Goal: Task Accomplishment & Management: Complete application form

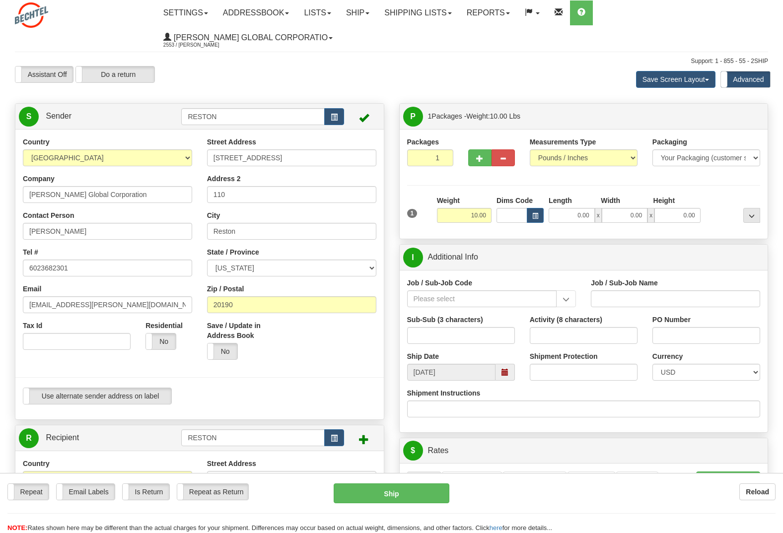
select select "VA"
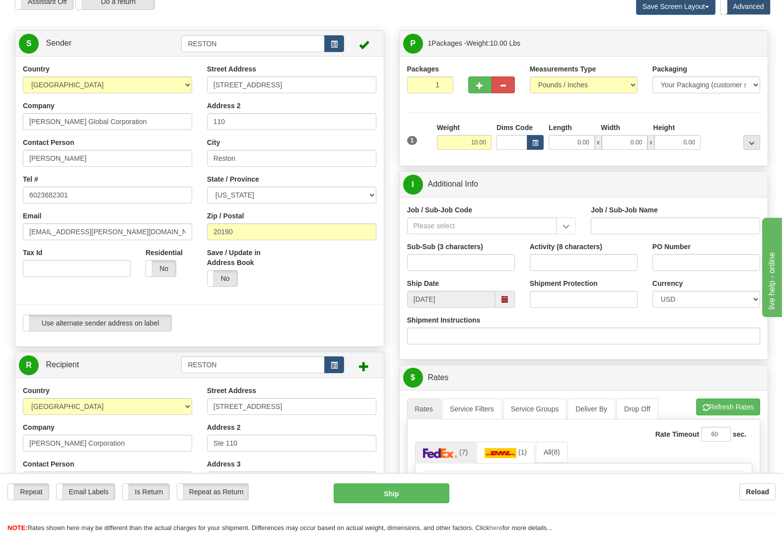
scroll to position [50, 0]
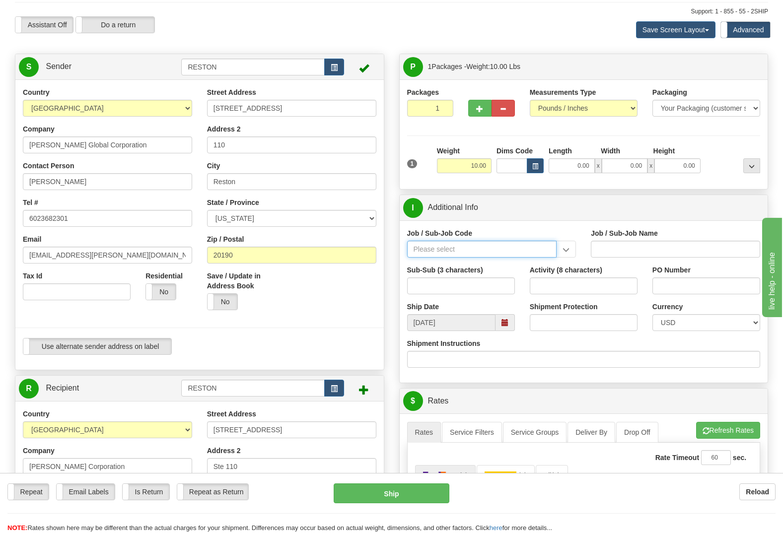
click at [449, 241] on input "Job / Sub-Job Code" at bounding box center [482, 249] width 150 height 17
type input "26674-210"
click at [539, 241] on input "26674-210" at bounding box center [482, 249] width 150 height 17
click at [456, 259] on div "26674-210" at bounding box center [480, 264] width 140 height 11
type input "CHARGER SOLAR PROJECT EPC - FIELD NON-MANUAL"
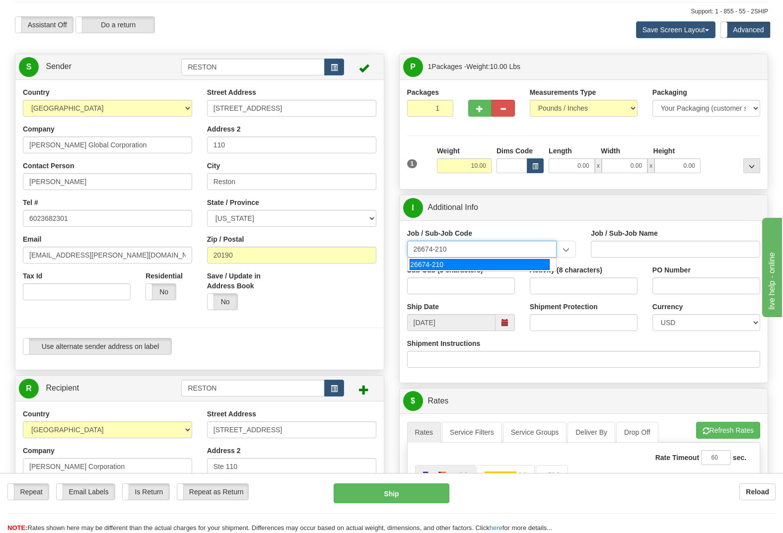
type input "26674-210"
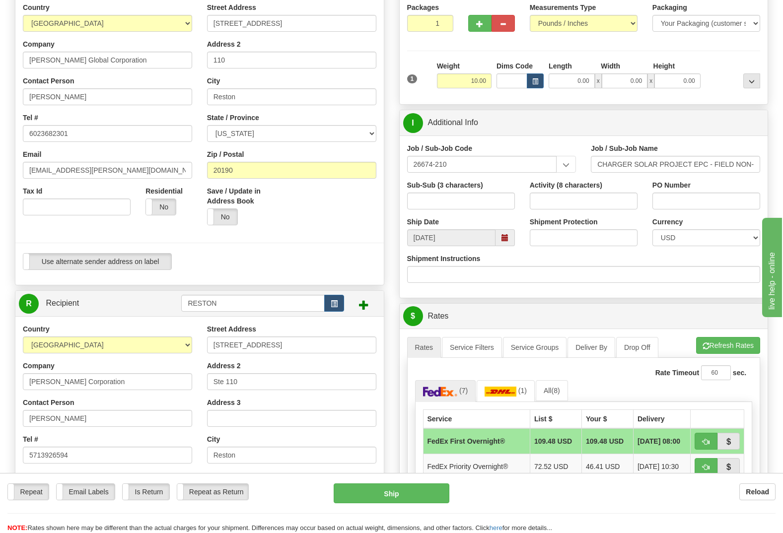
scroll to position [149, 0]
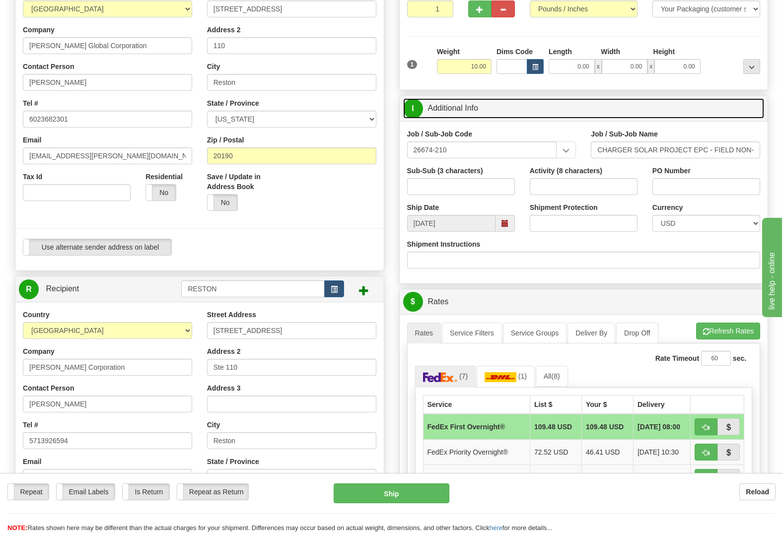
click at [413, 99] on span "I" at bounding box center [413, 109] width 20 height 20
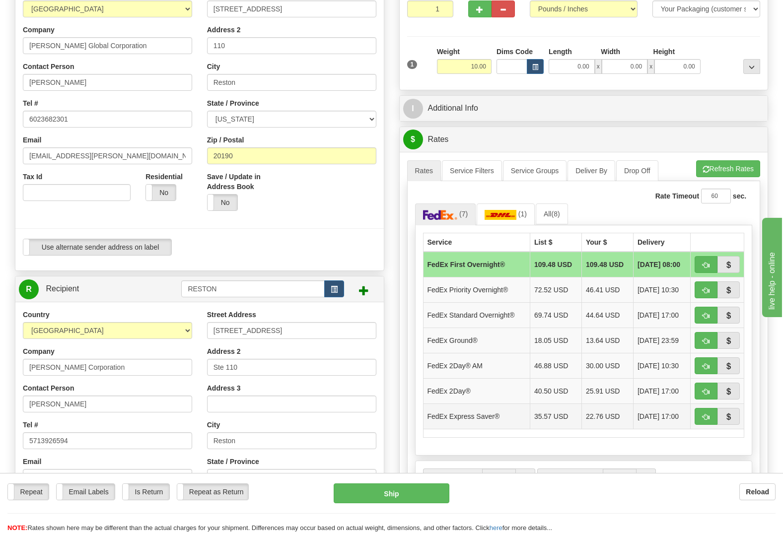
click at [474, 404] on td "FedEx Express Saver®" at bounding box center [476, 416] width 107 height 25
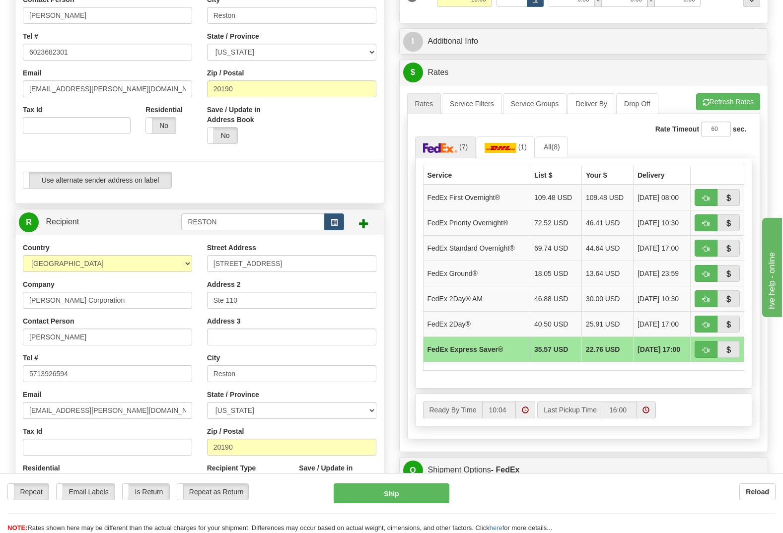
scroll to position [199, 0]
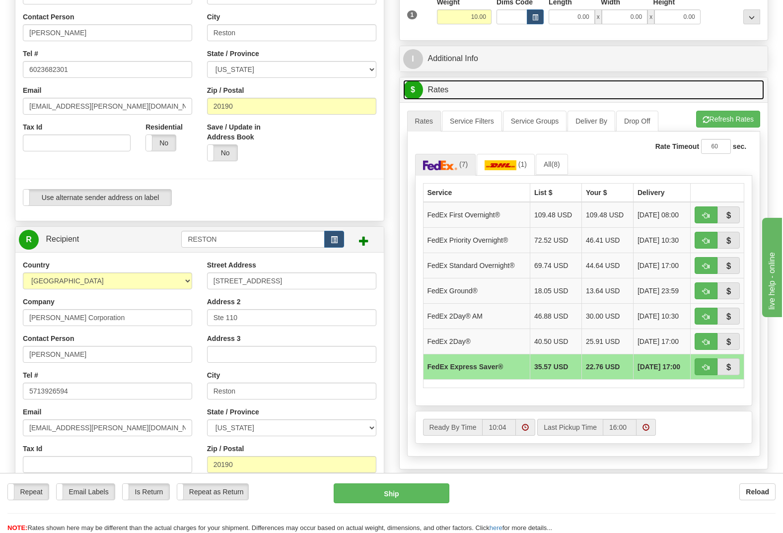
click at [411, 80] on span "$" at bounding box center [413, 90] width 20 height 20
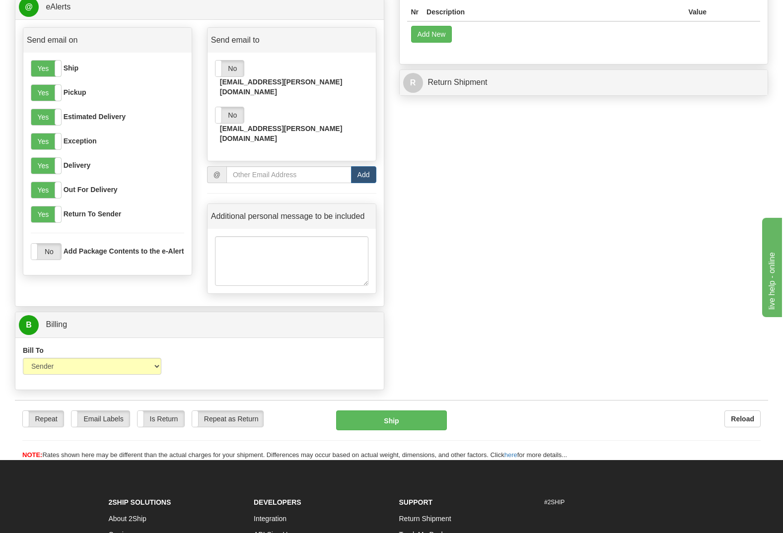
scroll to position [695, 0]
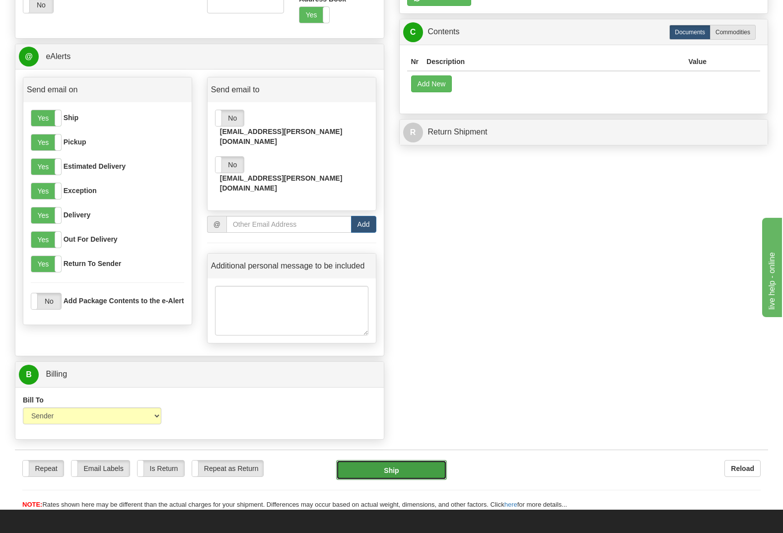
click at [408, 460] on button "Ship" at bounding box center [391, 470] width 111 height 20
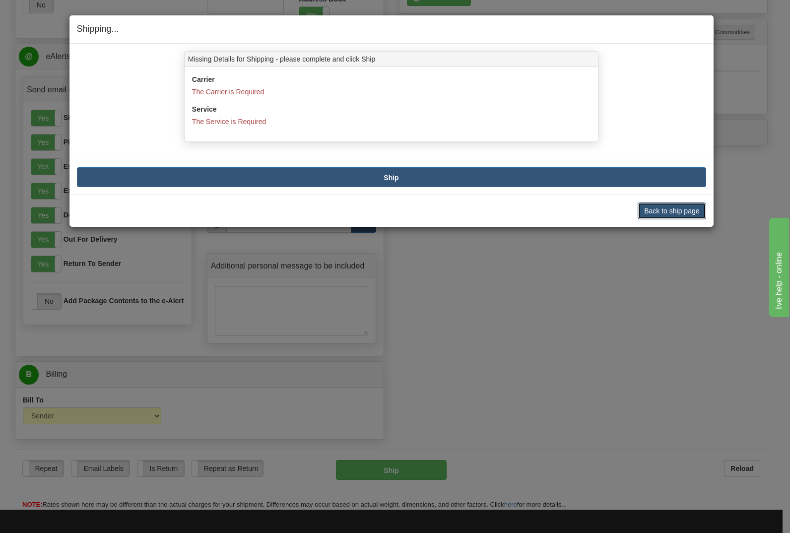
click at [686, 211] on button "Back to ship page" at bounding box center [672, 211] width 68 height 17
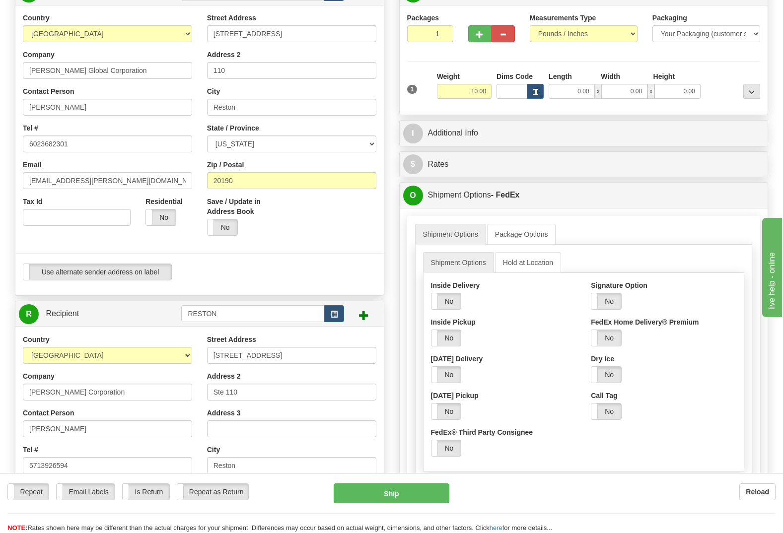
scroll to position [99, 0]
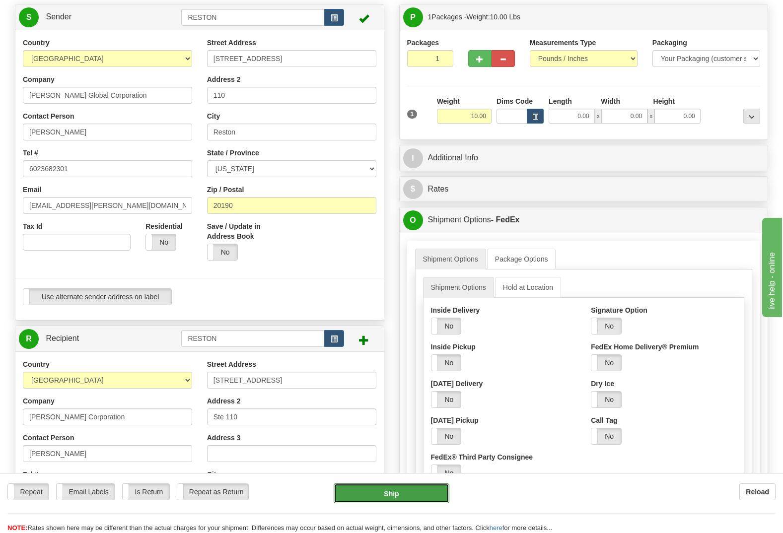
click at [417, 499] on button "Ship" at bounding box center [392, 493] width 116 height 20
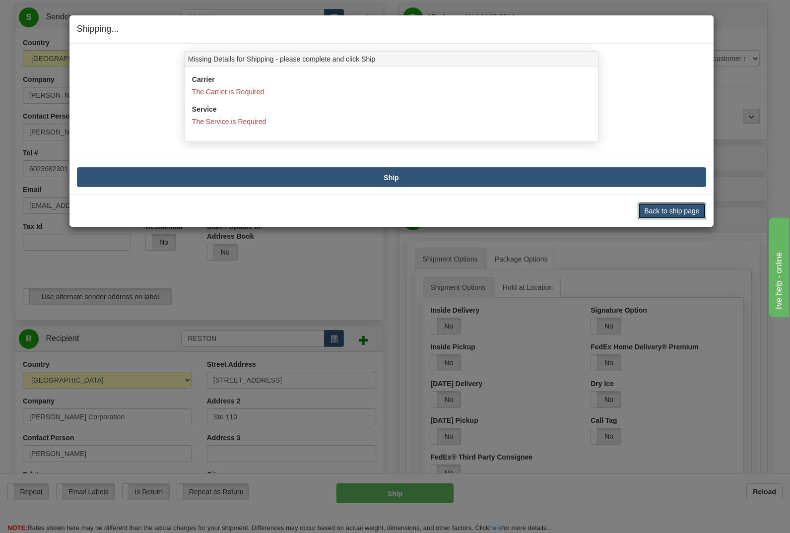
click at [670, 208] on button "Back to ship page" at bounding box center [672, 211] width 68 height 17
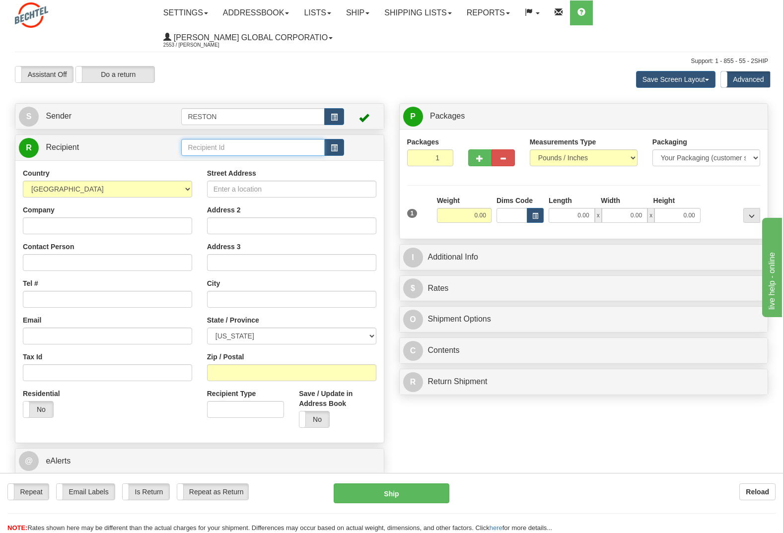
click at [231, 139] on input "text" at bounding box center [252, 147] width 143 height 17
click at [60, 217] on input "Company" at bounding box center [107, 225] width 169 height 17
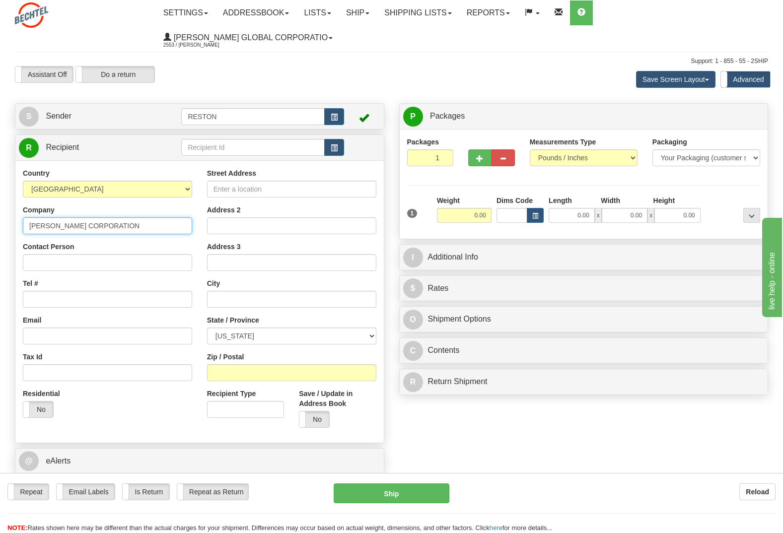
type input "BECHTEL CORPORATION"
click at [100, 254] on input "Contact Person" at bounding box center [107, 262] width 169 height 17
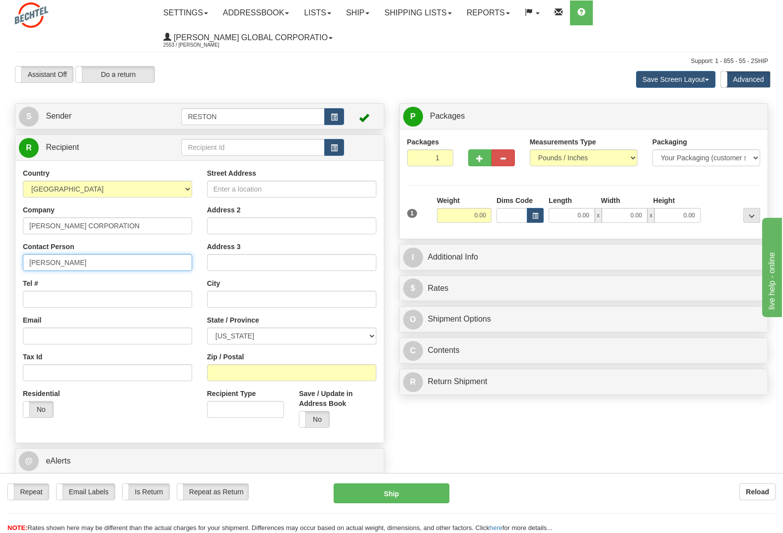
type input "AMANDA WILSON"
click at [250, 181] on input "Street Address" at bounding box center [291, 189] width 169 height 17
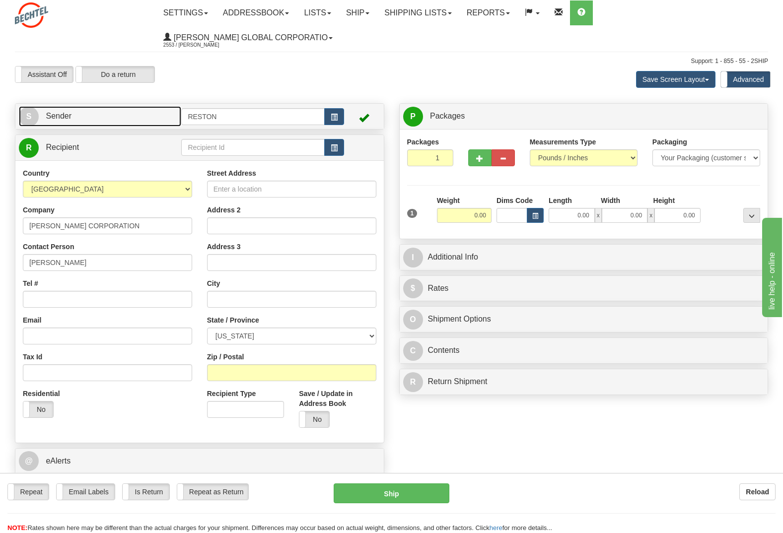
click at [27, 107] on span "S" at bounding box center [29, 117] width 20 height 20
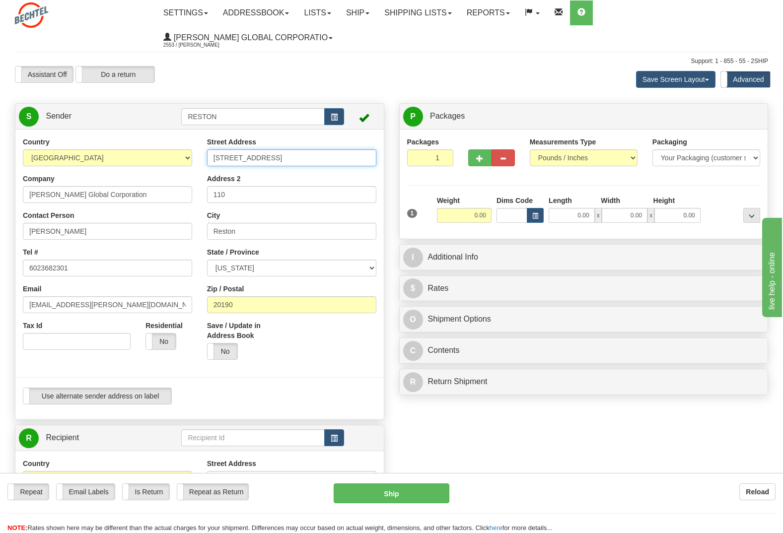
drag, startPoint x: 304, startPoint y: 130, endPoint x: 201, endPoint y: 126, distance: 102.9
click at [202, 137] on div "Street Address 12011 Sunset Hills Rd Address 2 110 City Reston State / Province…" at bounding box center [292, 252] width 184 height 230
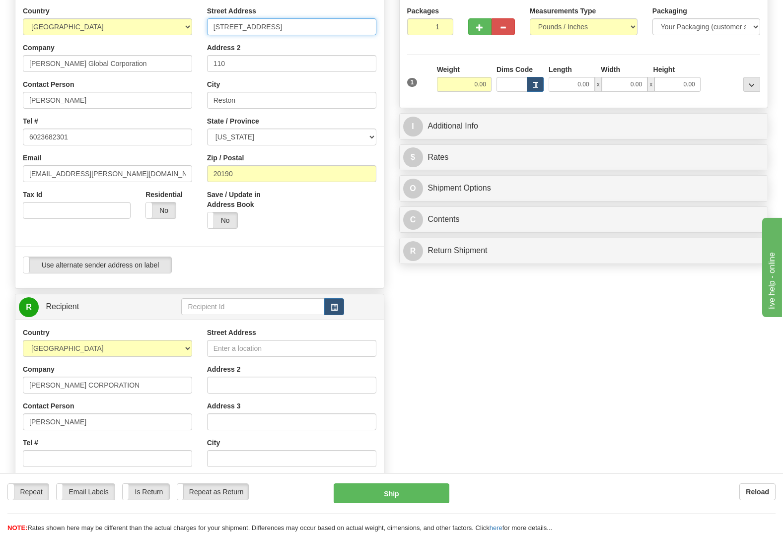
scroll to position [149, 0]
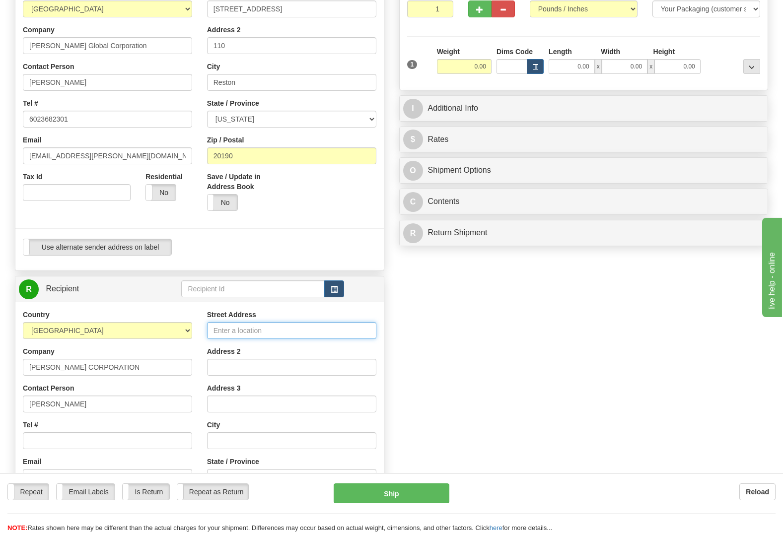
click at [236, 322] on input "Street Address" at bounding box center [291, 330] width 169 height 17
paste input "12011 Sunset Hills Rd"
type input "12011 Sunset Hills Rd"
click at [221, 359] on input "Address 2" at bounding box center [291, 367] width 169 height 17
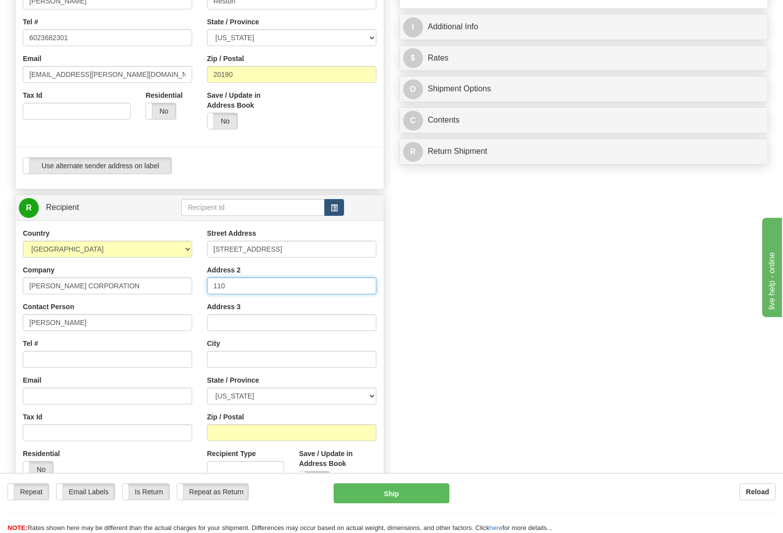
scroll to position [248, 0]
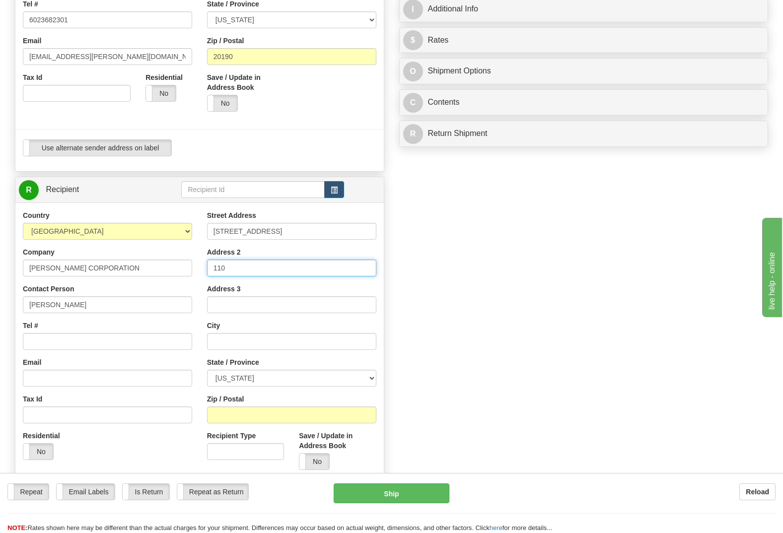
type input "110"
click at [264, 333] on input "text" at bounding box center [291, 341] width 169 height 17
type input "RESTON"
select select "VA"
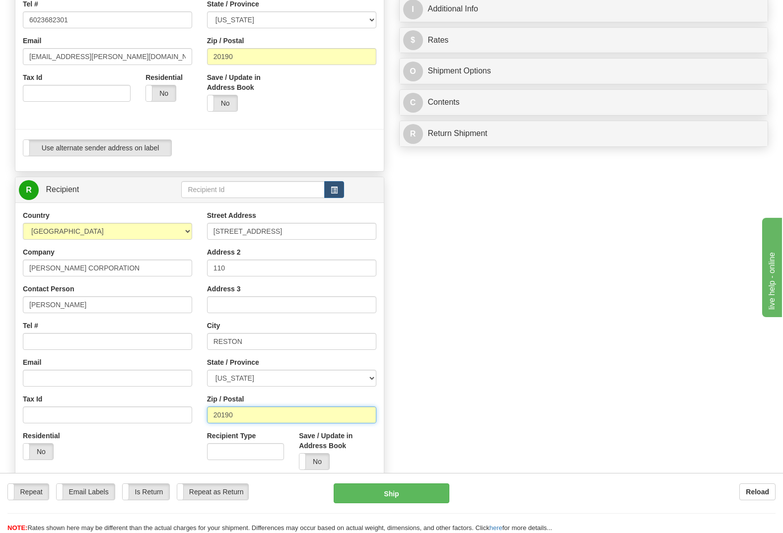
type input "20190"
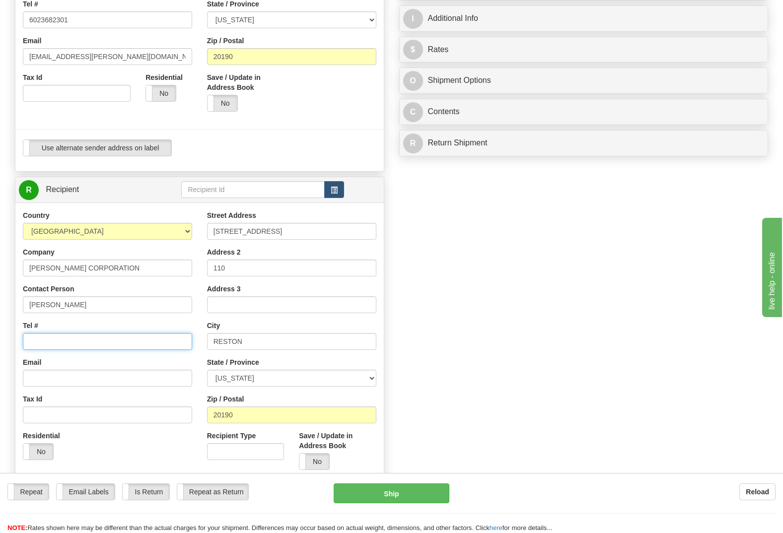
click at [39, 333] on input "Tel #" at bounding box center [107, 341] width 169 height 17
paste input "5713926594"
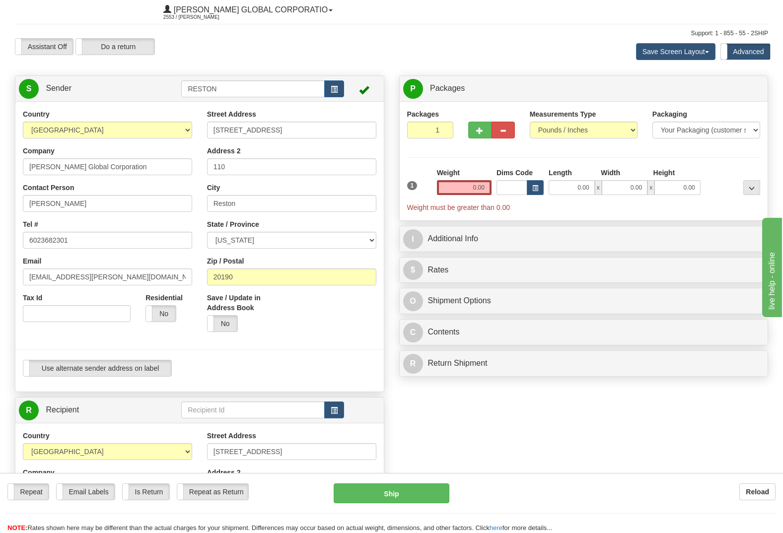
scroll to position [0, 0]
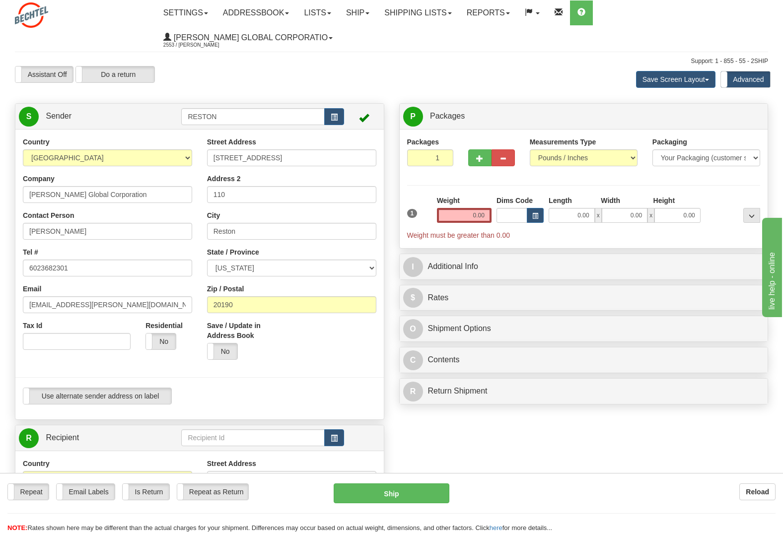
type input "5713926594"
drag, startPoint x: 470, startPoint y: 197, endPoint x: 462, endPoint y: 190, distance: 10.2
click at [468, 208] on input "0.00" at bounding box center [464, 215] width 55 height 15
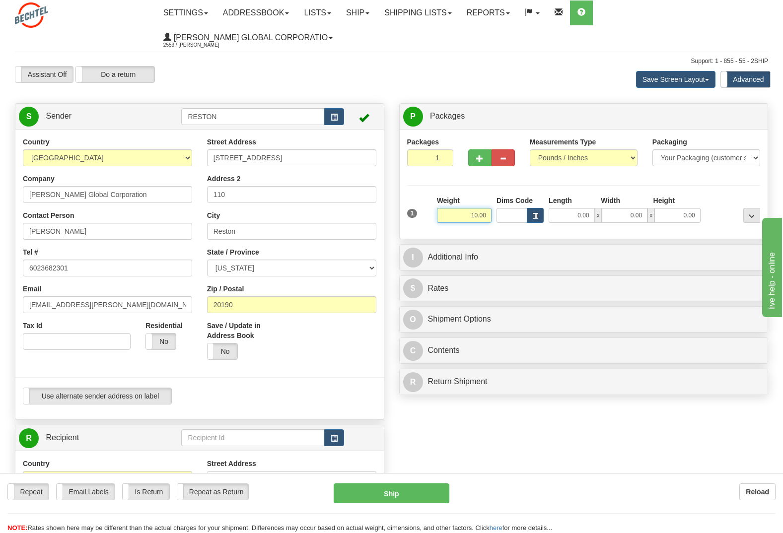
type input "10.00"
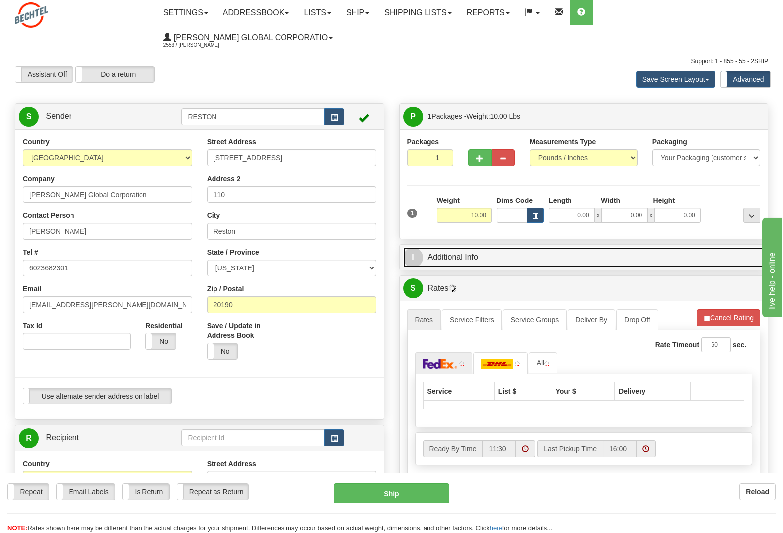
click at [414, 248] on span "I" at bounding box center [413, 258] width 20 height 20
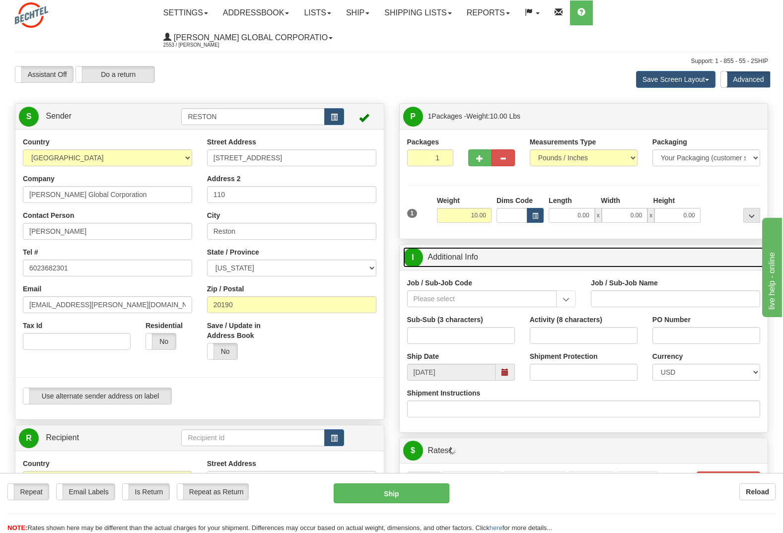
scroll to position [50, 0]
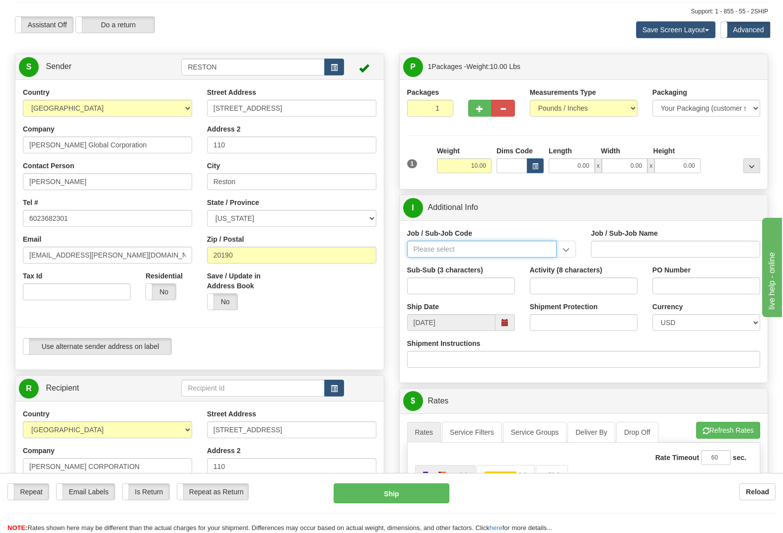
click at [456, 241] on input "Job / Sub-Job Code" at bounding box center [482, 249] width 150 height 17
type input "26674-210"
click at [444, 259] on div "26674-210" at bounding box center [480, 264] width 140 height 11
type input "CHARGER SOLAR PROJECT EPC - FIELD NON-MANUAL"
type input "26674-210"
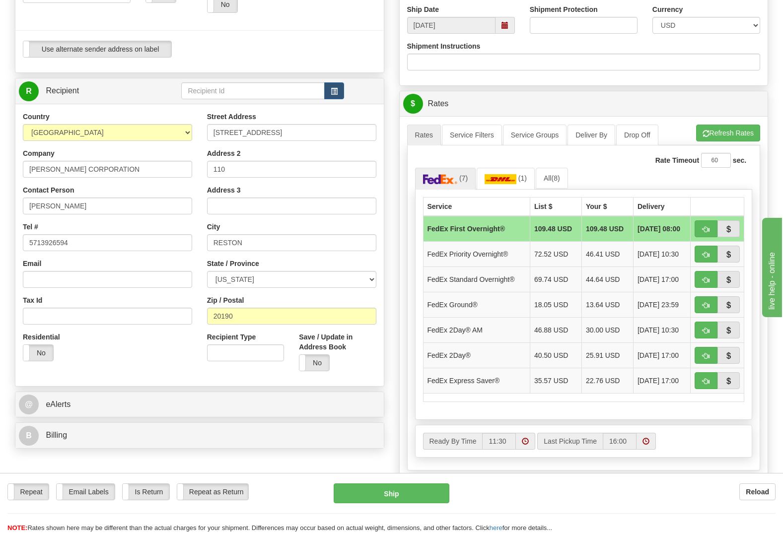
scroll to position [347, 0]
click at [485, 367] on td "FedEx Express Saver®" at bounding box center [476, 379] width 107 height 25
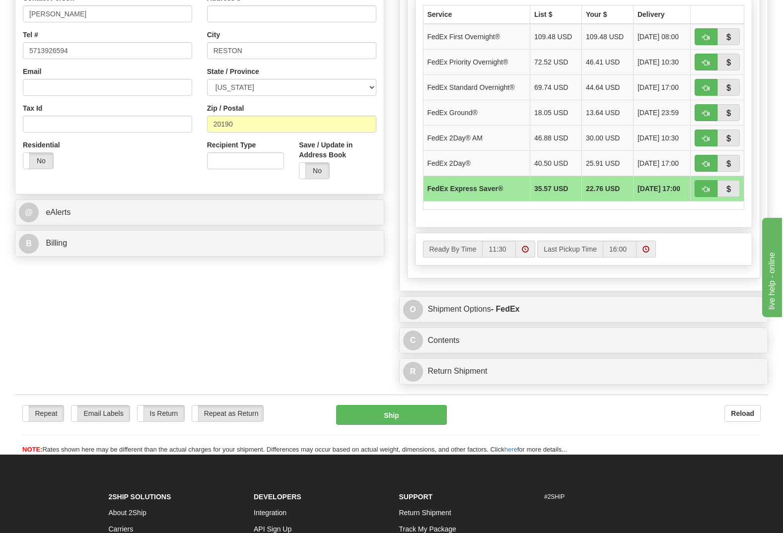
scroll to position [546, 0]
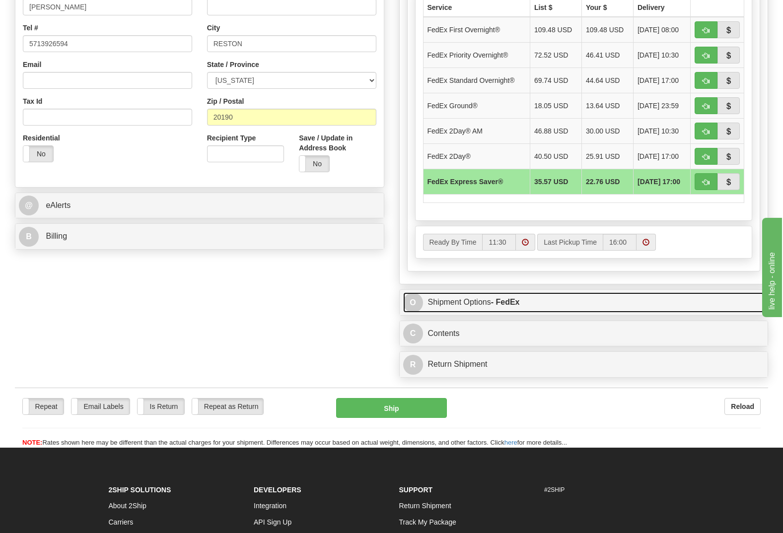
click at [413, 293] on span "O" at bounding box center [413, 303] width 20 height 20
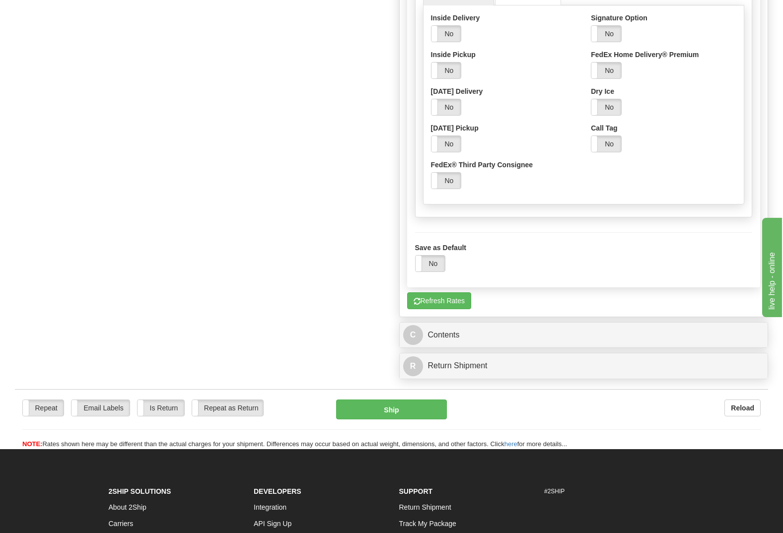
scroll to position [943, 0]
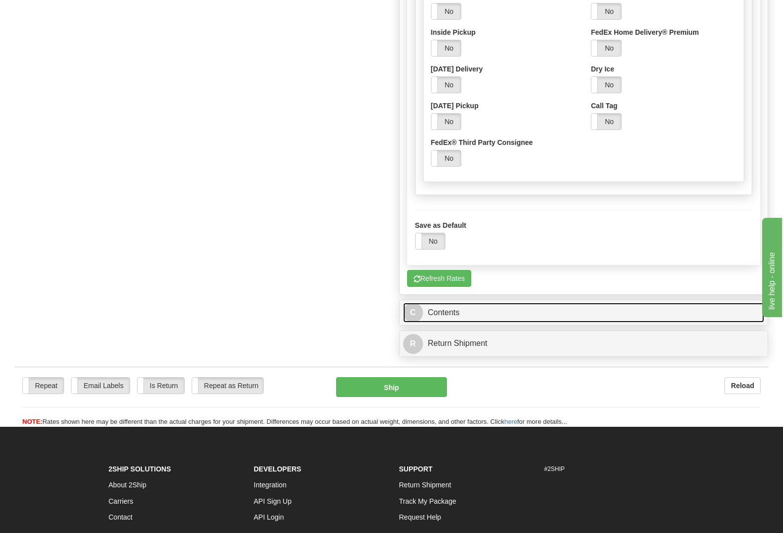
click at [409, 303] on span "C" at bounding box center [413, 313] width 20 height 20
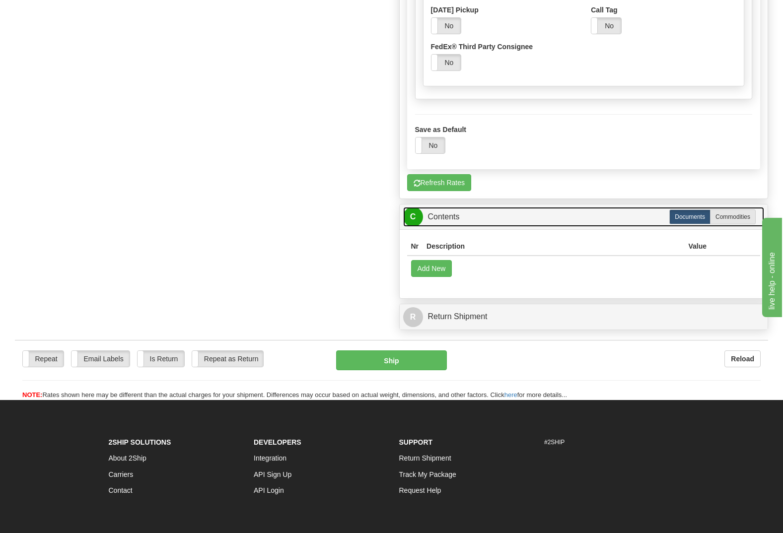
scroll to position [1042, 0]
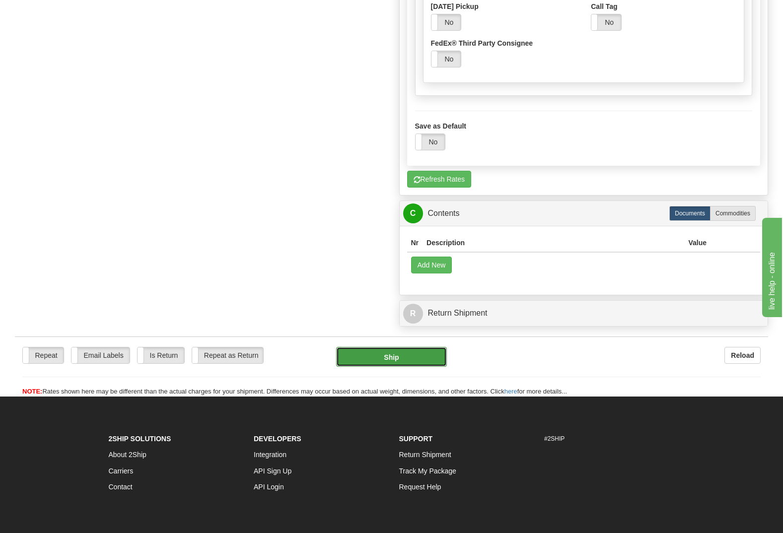
click at [397, 347] on button "Ship" at bounding box center [391, 357] width 111 height 20
type input "20"
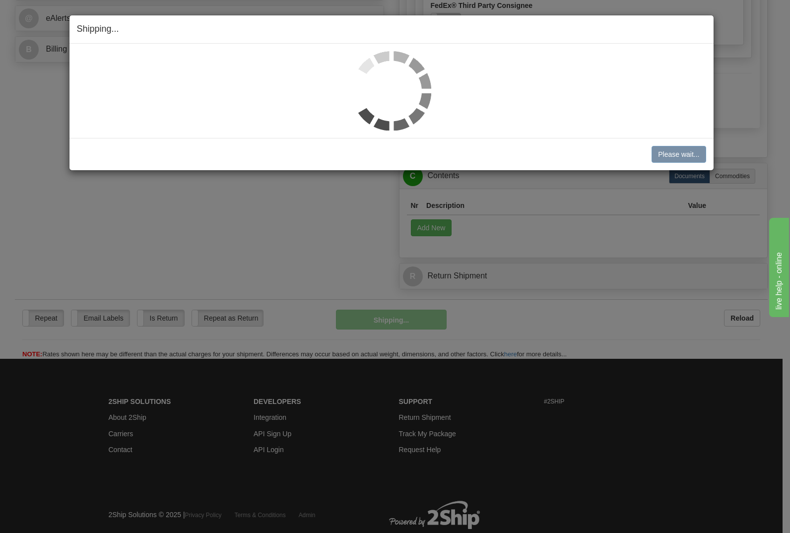
scroll to position [696, 0]
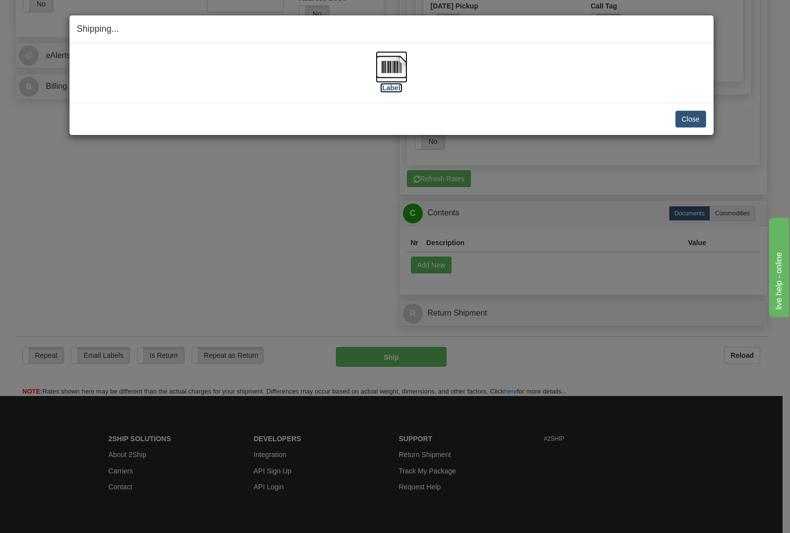
click at [390, 61] on img at bounding box center [392, 67] width 32 height 32
click at [687, 117] on button "Close" at bounding box center [691, 119] width 31 height 17
click at [691, 119] on button "Close" at bounding box center [691, 119] width 31 height 17
click at [694, 120] on button "Close" at bounding box center [691, 119] width 31 height 17
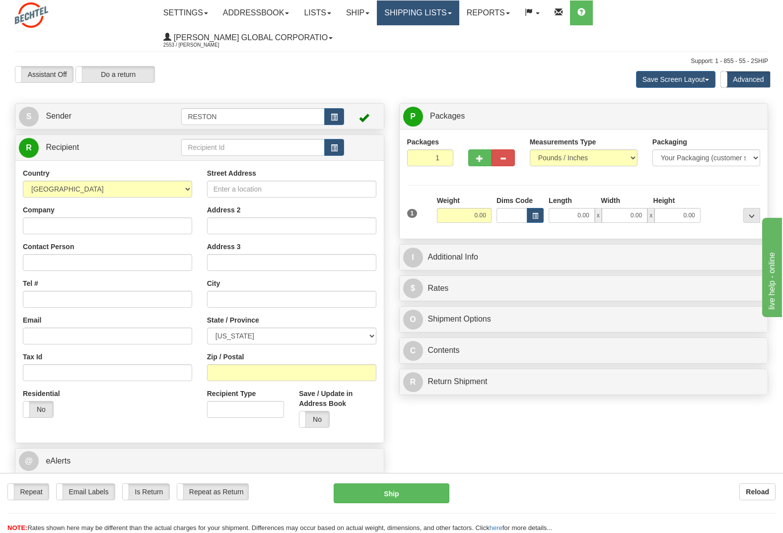
click at [436, 12] on link "Shipping lists" at bounding box center [418, 12] width 82 height 25
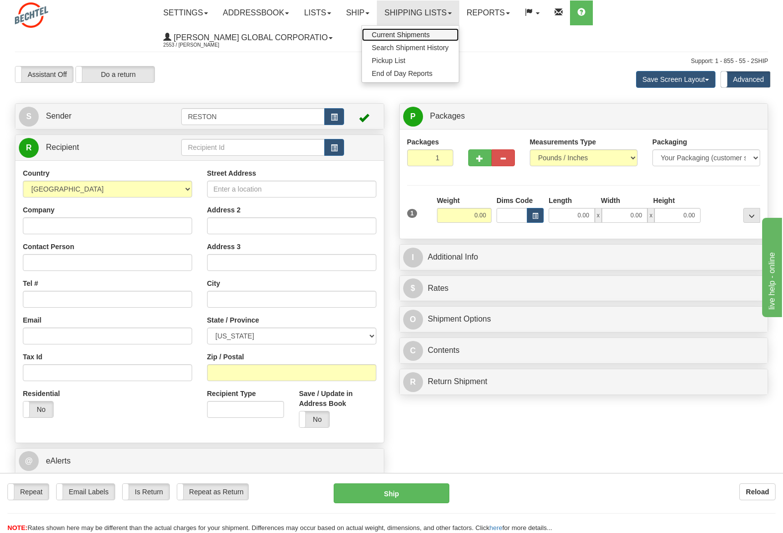
click at [430, 33] on span "Current Shipments" at bounding box center [401, 35] width 58 height 8
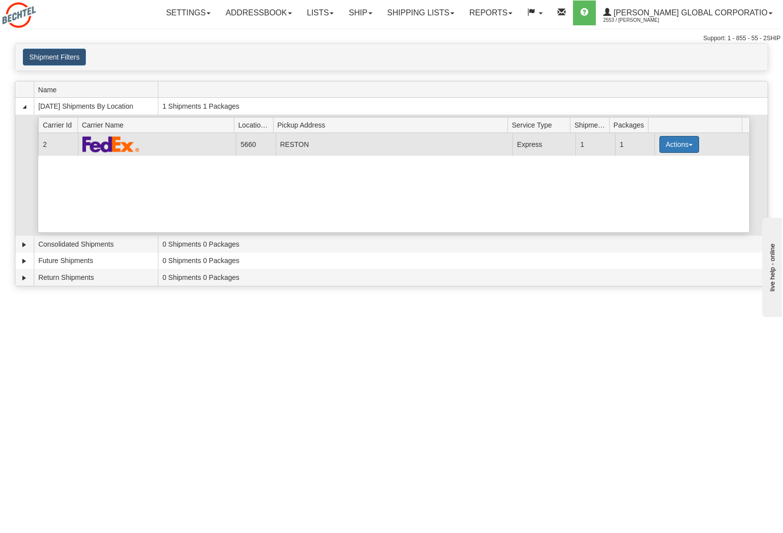
click at [671, 140] on button "Actions" at bounding box center [679, 144] width 40 height 17
click at [648, 178] on span "Pickup" at bounding box center [642, 175] width 26 height 7
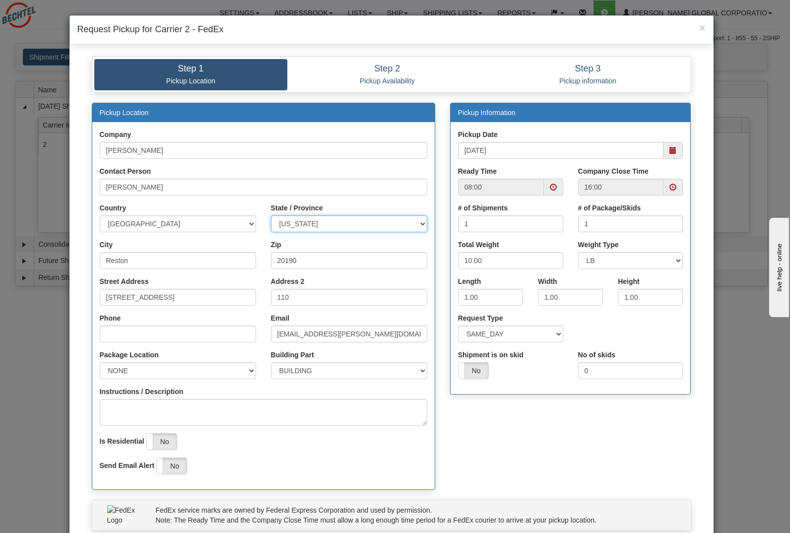
click at [340, 221] on select "ALABAMA ALASKA ARIZONA ARKANSAS Armed Forces America Armed Forces Europe Armed …" at bounding box center [349, 223] width 156 height 17
select select "TX"
click at [336, 224] on select "ALABAMA ALASKA ARIZONA ARKANSAS Armed Forces America Armed Forces Europe Armed …" at bounding box center [349, 223] width 156 height 17
drag, startPoint x: 300, startPoint y: 260, endPoint x: 231, endPoint y: 252, distance: 69.5
click at [231, 252] on div "City Reston Zip 20190" at bounding box center [263, 258] width 343 height 37
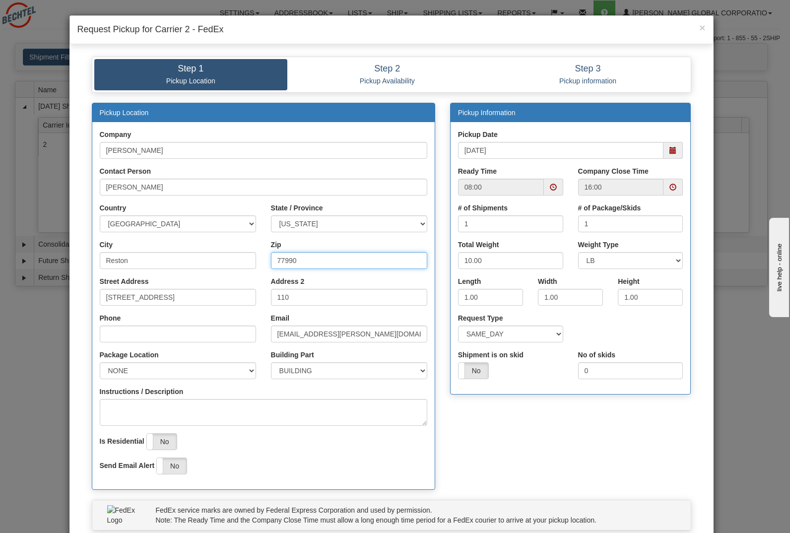
type input "77990"
drag, startPoint x: 167, startPoint y: 265, endPoint x: 67, endPoint y: 249, distance: 101.9
click at [69, 249] on div "Step 1 Pickup Location Step 2 Pickup Availability Step 3 Pickup information Pic…" at bounding box center [391, 305] width 644 height 512
type input "TIVOLI"
type input "144 HWY 239 E"
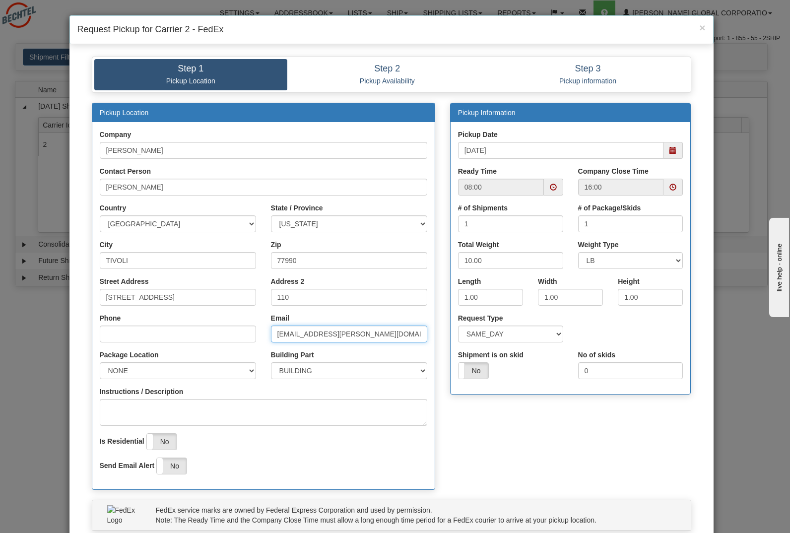
drag, startPoint x: 301, startPoint y: 337, endPoint x: 260, endPoint y: 342, distance: 41.4
click at [264, 342] on div "Email kdletend@bechtel.com" at bounding box center [349, 331] width 171 height 37
type input "tsyzagui@bechtel.com"
click at [263, 402] on textarea "Instructions / Description" at bounding box center [264, 412] width 328 height 27
click at [670, 152] on span at bounding box center [673, 150] width 7 height 7
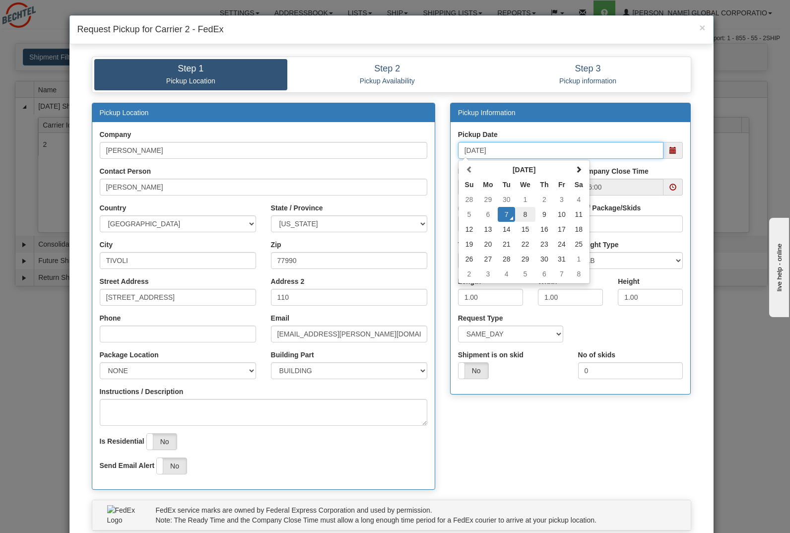
click at [521, 213] on td "8" at bounding box center [525, 214] width 20 height 15
type input "10/08/2025"
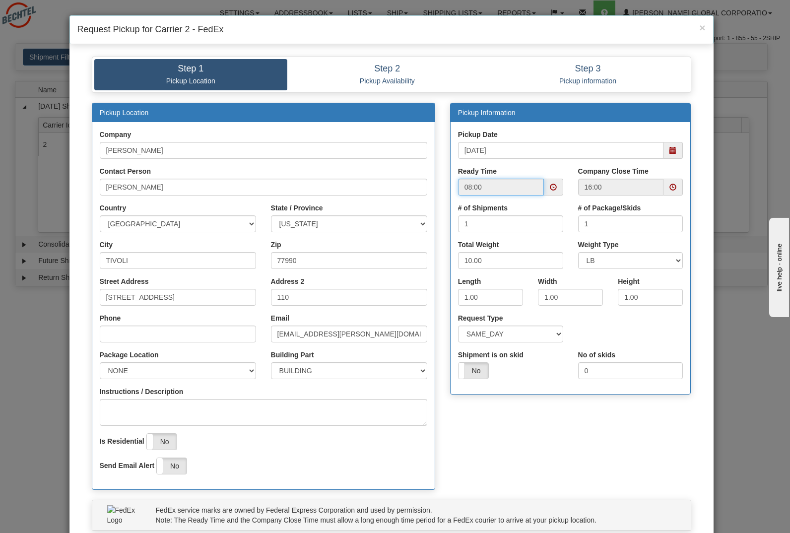
click at [521, 187] on input "08:00" at bounding box center [501, 187] width 86 height 17
click at [640, 187] on input "16:00" at bounding box center [621, 187] width 86 height 17
click at [551, 335] on select "SAME_DAY FUTURE_DAY" at bounding box center [510, 334] width 105 height 17
click at [551, 337] on select "SAME_DAY FUTURE_DAY" at bounding box center [510, 334] width 105 height 17
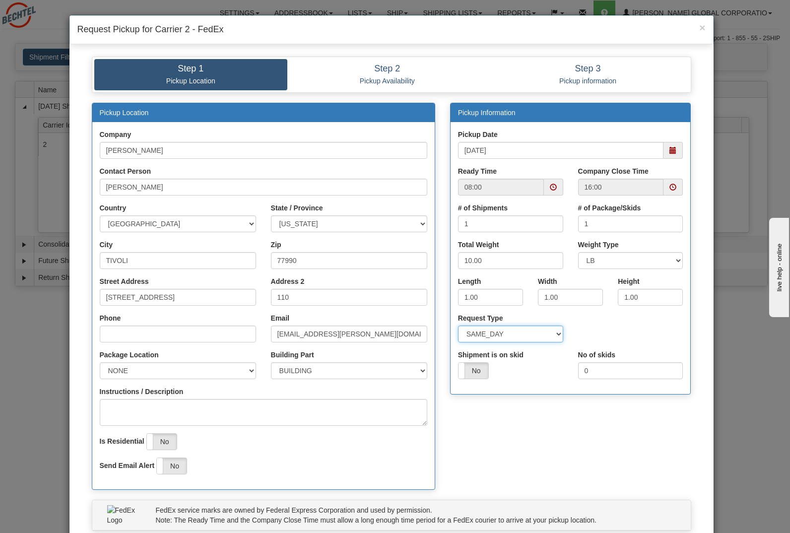
click at [551, 337] on select "SAME_DAY FUTURE_DAY" at bounding box center [510, 334] width 105 height 17
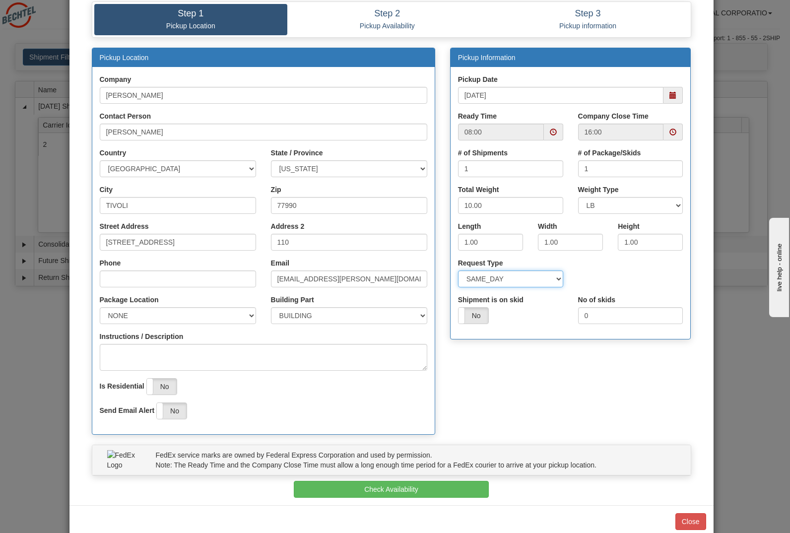
scroll to position [75, 0]
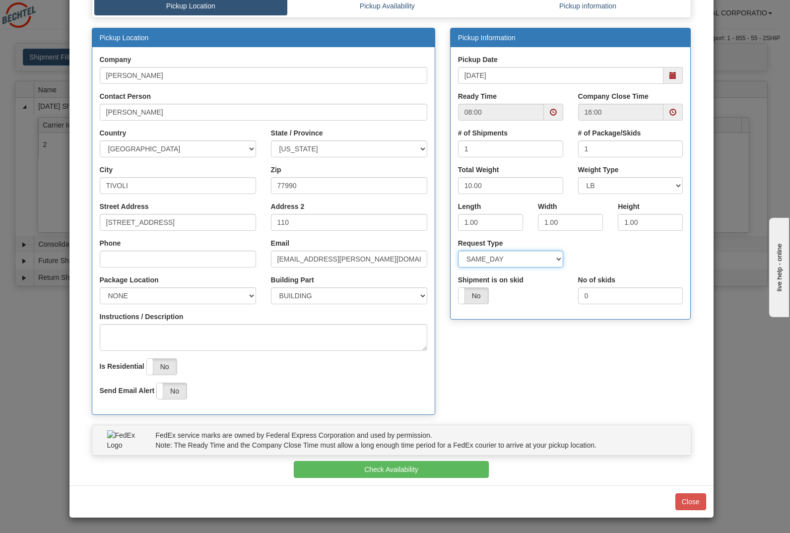
click at [518, 265] on select "SAME_DAY FUTURE_DAY" at bounding box center [510, 259] width 105 height 17
select select "1"
click at [458, 251] on select "SAME_DAY FUTURE_DAY" at bounding box center [510, 259] width 105 height 17
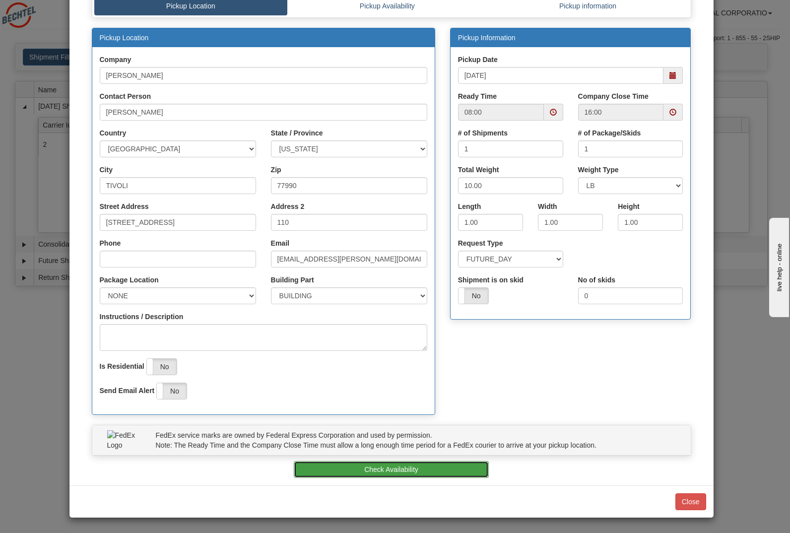
click at [430, 472] on button "Check Availability" at bounding box center [391, 469] width 195 height 17
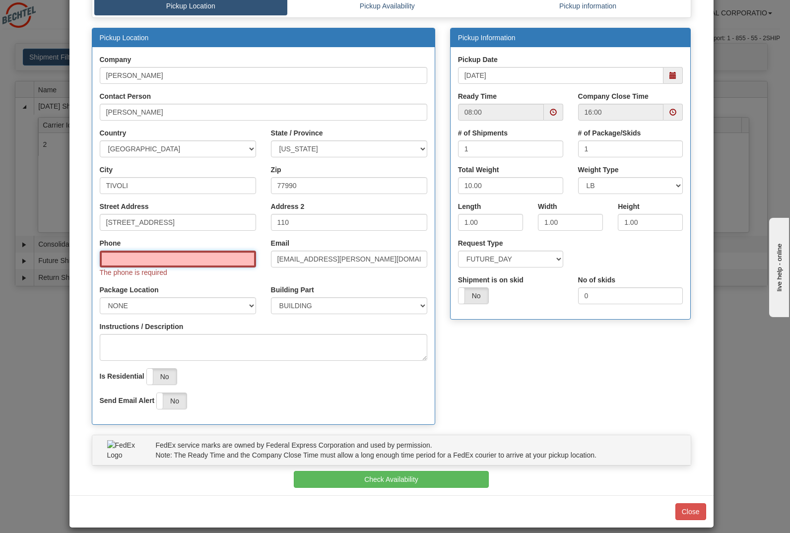
click at [137, 261] on input "Phone" at bounding box center [178, 259] width 156 height 17
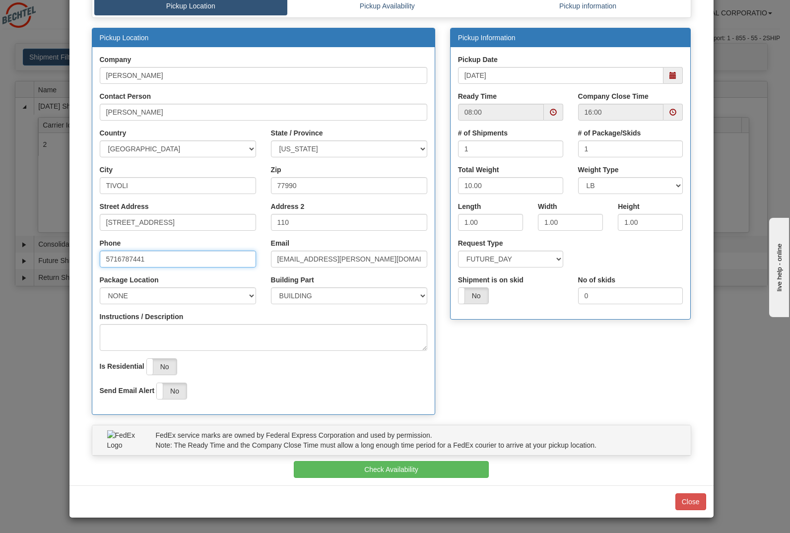
type input "5716787441"
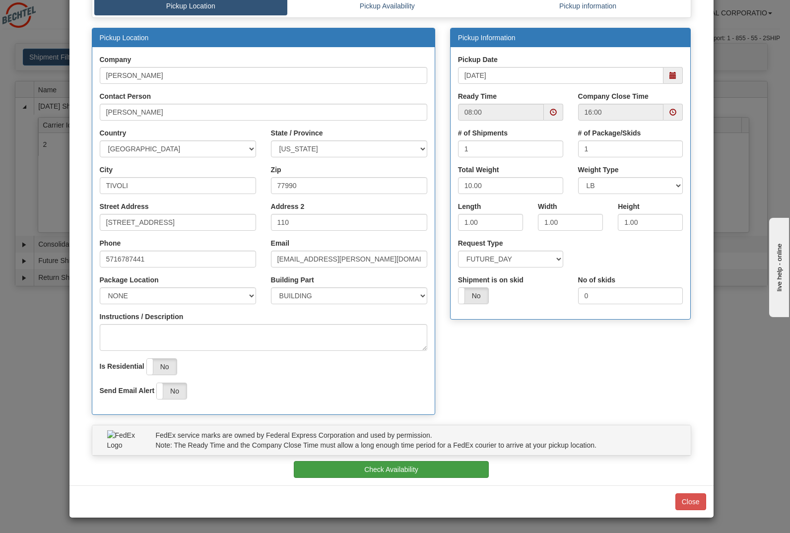
click at [349, 463] on div "Pickup Location Company Bechtel Contact Person Kristina Letendre" at bounding box center [391, 253] width 615 height 451
drag, startPoint x: 349, startPoint y: 463, endPoint x: 349, endPoint y: 470, distance: 7.0
click at [349, 470] on button "Check Availability" at bounding box center [391, 469] width 195 height 17
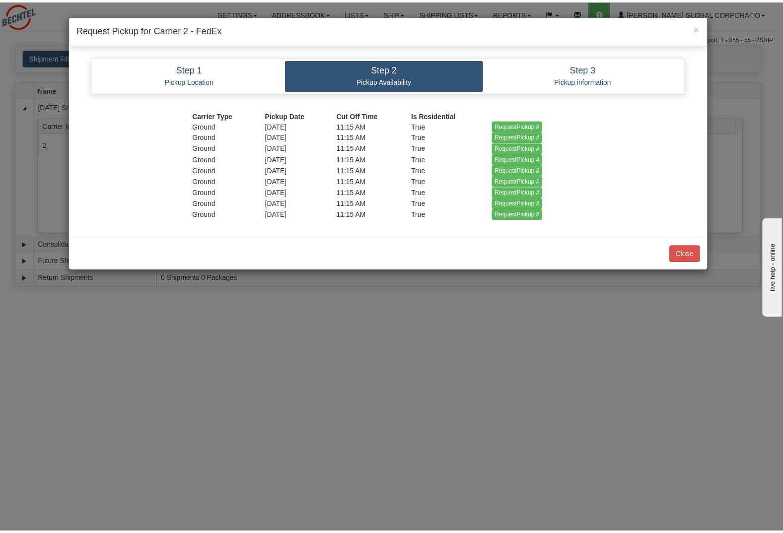
scroll to position [0, 0]
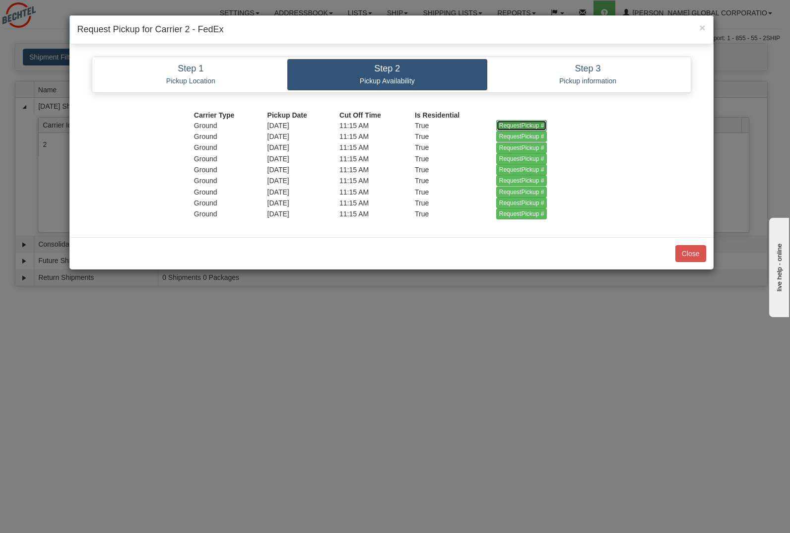
click at [526, 122] on input "RequestPickup #" at bounding box center [521, 125] width 51 height 11
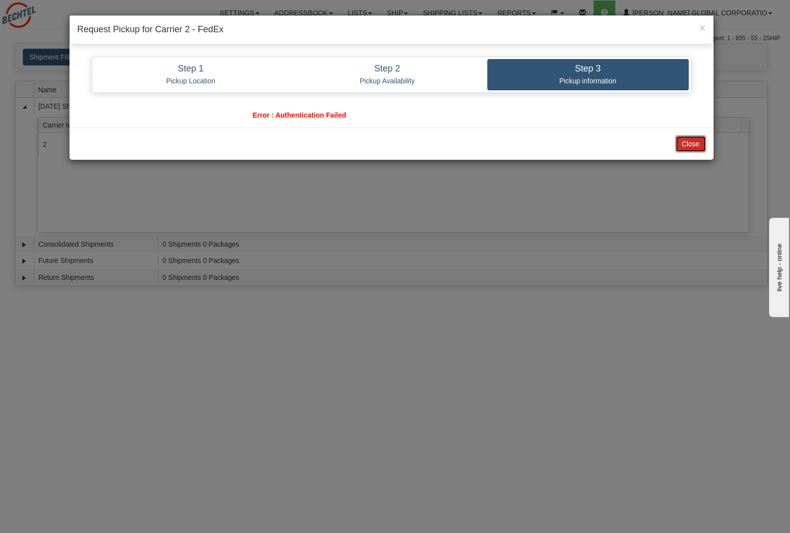
click at [691, 146] on button "Close" at bounding box center [691, 144] width 31 height 17
